Goal: Task Accomplishment & Management: Use online tool/utility

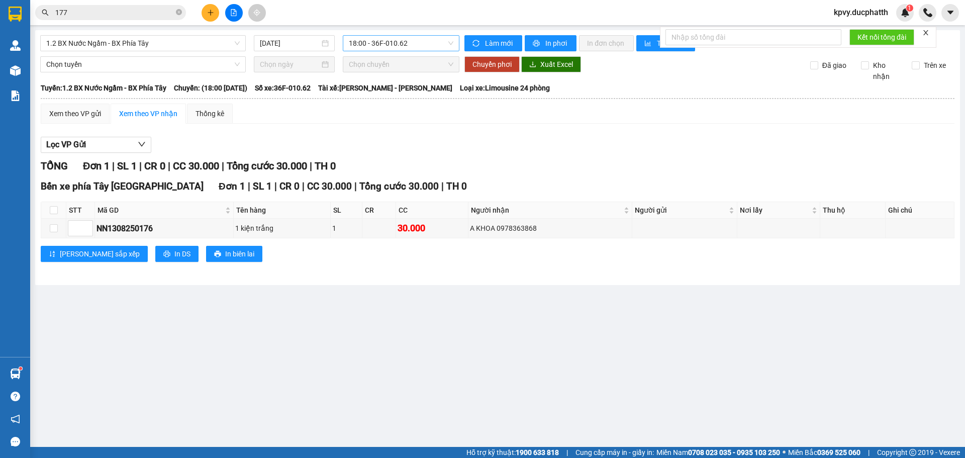
click at [447, 41] on span "18:00 - 36F-010.62" at bounding box center [401, 43] width 105 height 15
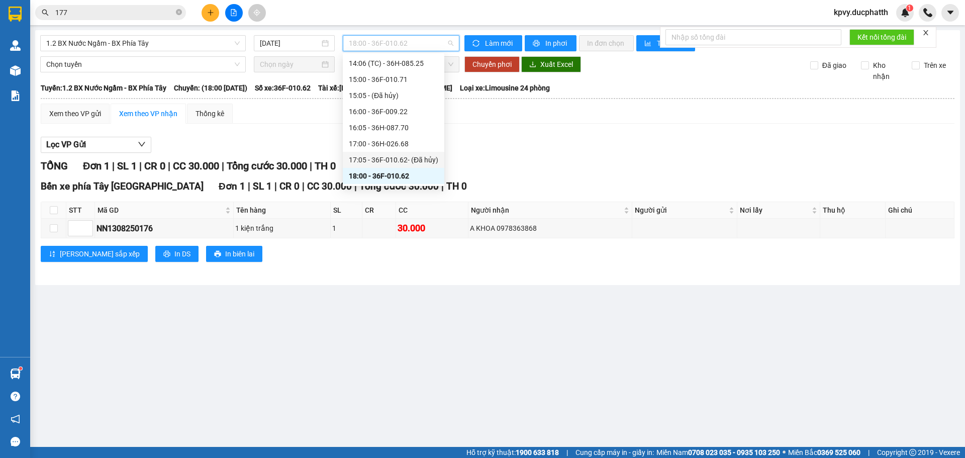
scroll to position [354, 0]
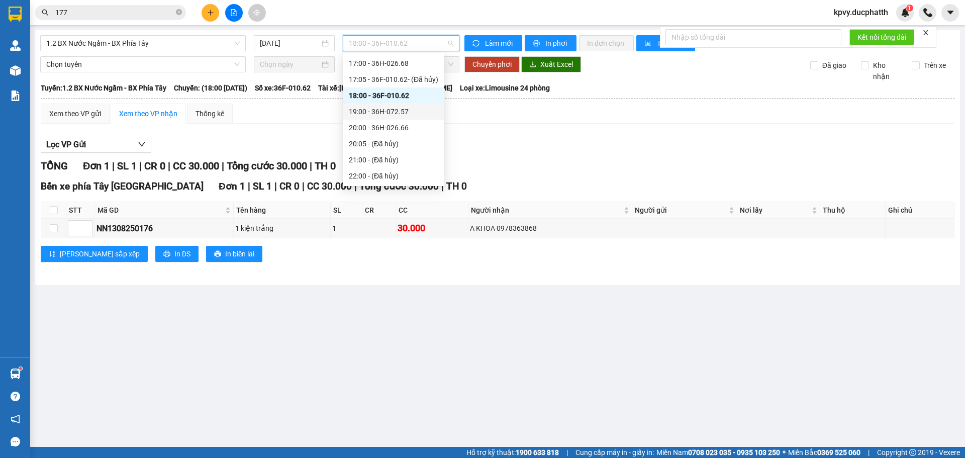
click at [390, 110] on div "19:00 - 36H-072.57" at bounding box center [393, 111] width 89 height 11
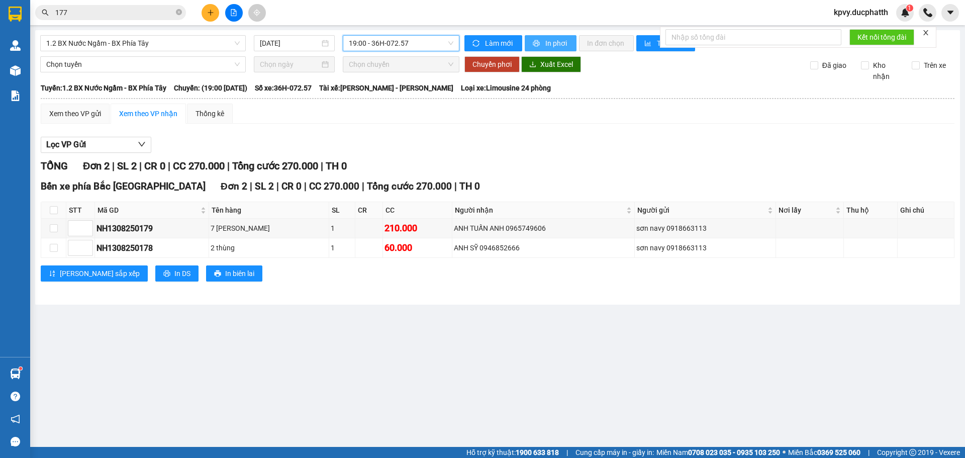
click at [552, 39] on span "In phơi" at bounding box center [556, 43] width 23 height 11
click at [402, 47] on span "19:00 - 36H-072.57" at bounding box center [401, 43] width 105 height 15
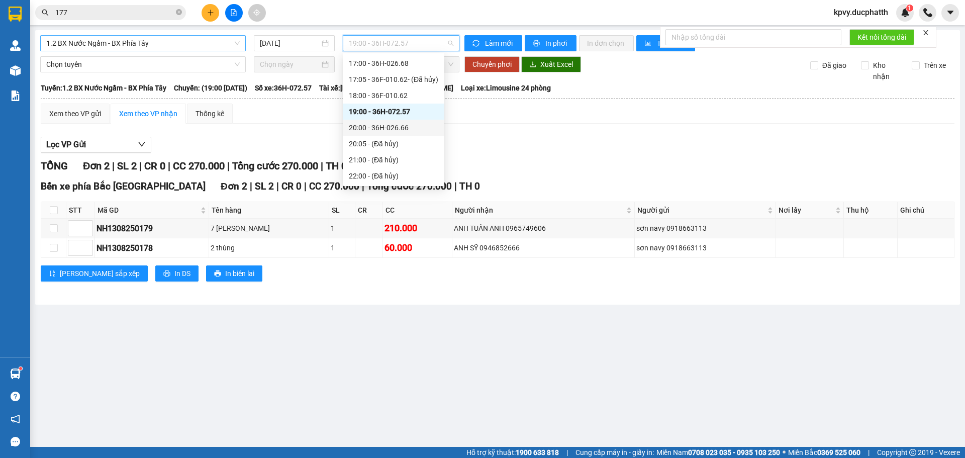
click at [175, 47] on span "1.2 BX Nước Ngầm - BX Phía Tây" at bounding box center [142, 43] width 193 height 15
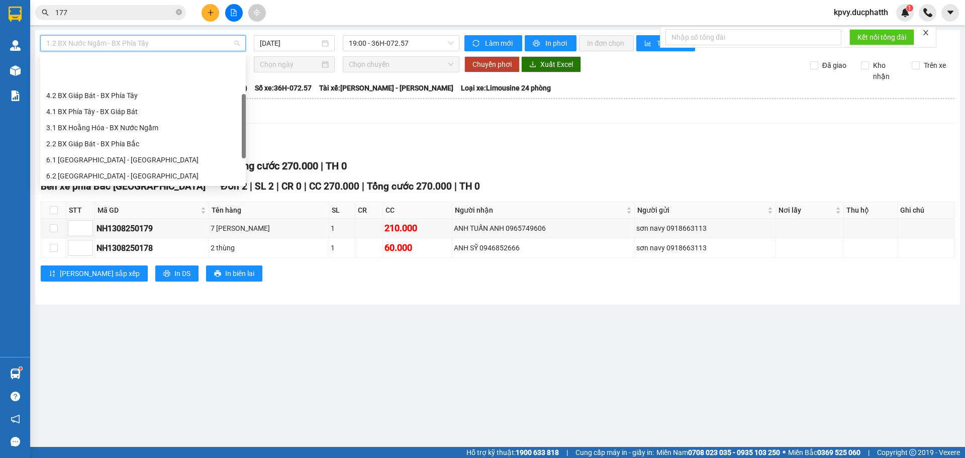
scroll to position [48, 0]
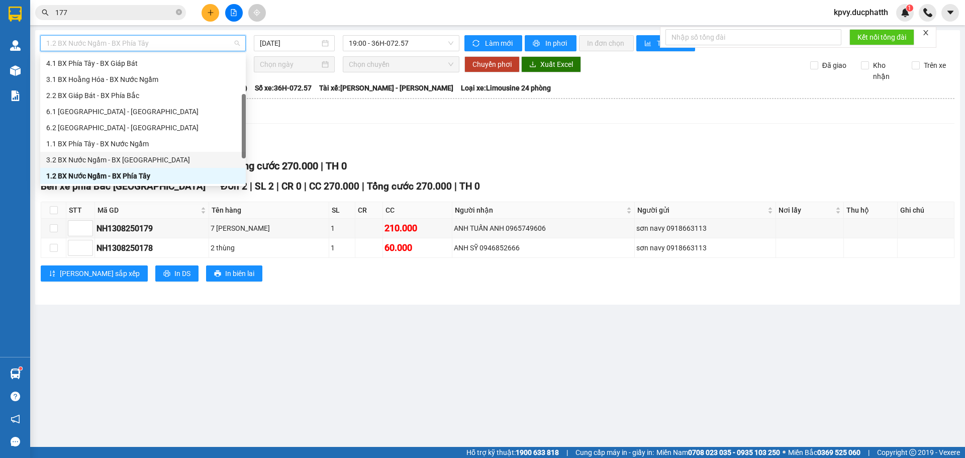
click at [145, 157] on div "3.2 BX Nước Ngầm - BX [GEOGRAPHIC_DATA]" at bounding box center [142, 159] width 193 height 11
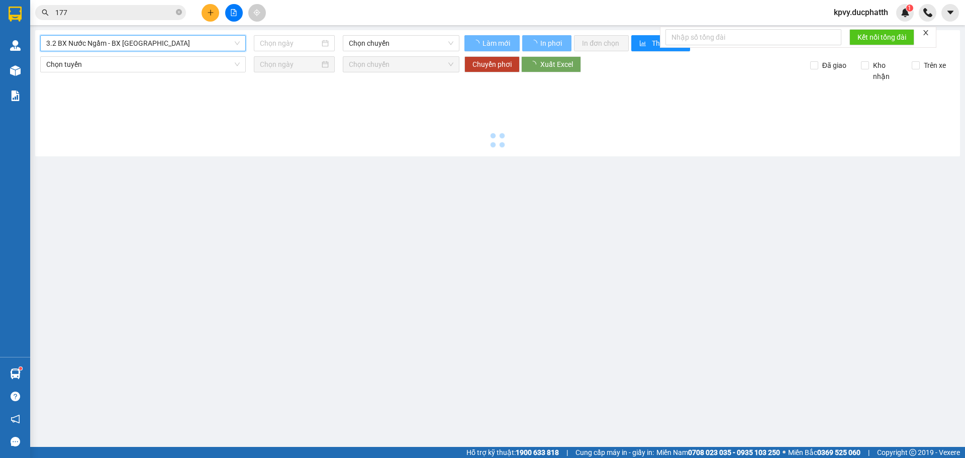
type input "[DATE]"
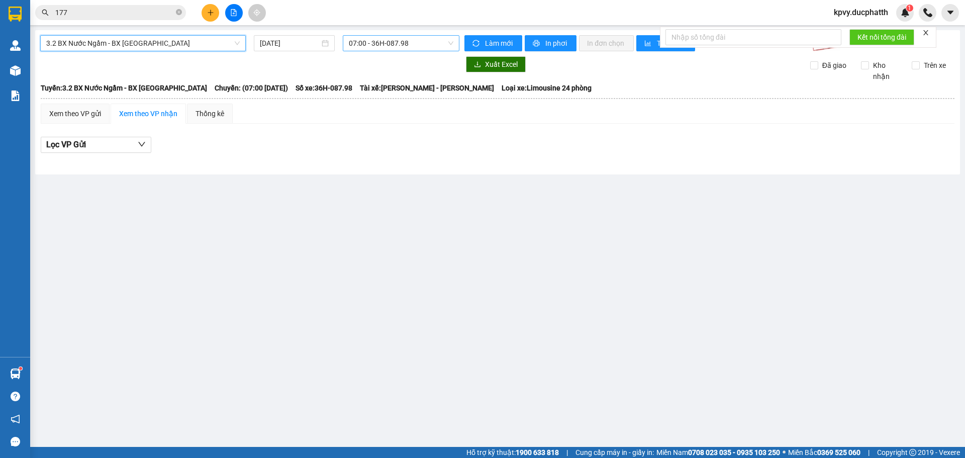
click at [433, 49] on span "07:00 - 36H-087.98" at bounding box center [401, 43] width 105 height 15
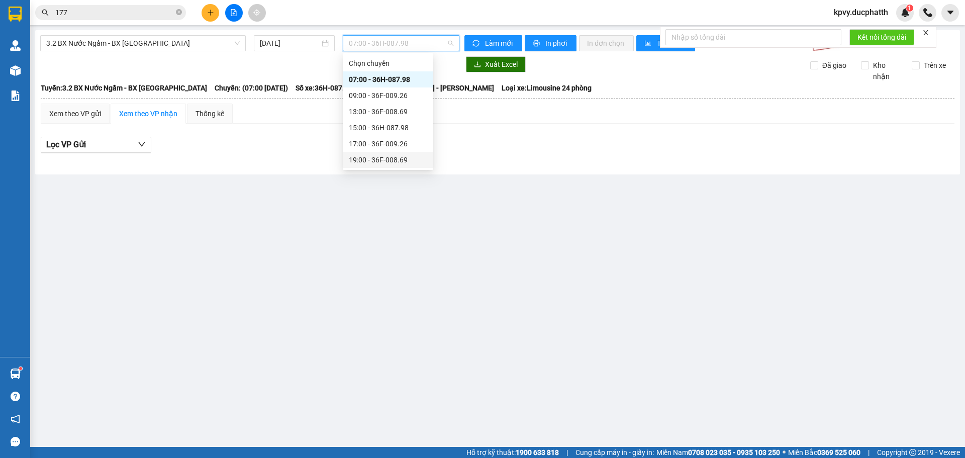
click at [374, 155] on div "19:00 - 36F-008.69" at bounding box center [388, 159] width 78 height 11
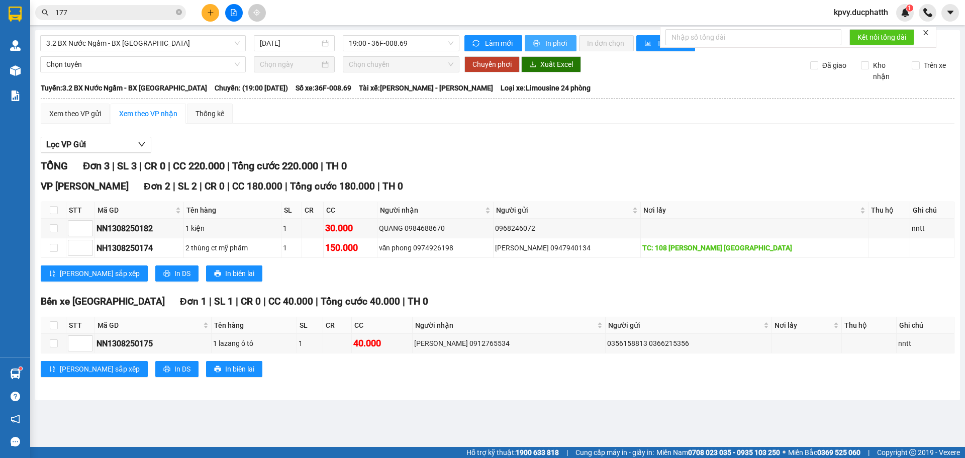
click at [556, 42] on span "In phơi" at bounding box center [556, 43] width 23 height 11
